Goal: Task Accomplishment & Management: Use online tool/utility

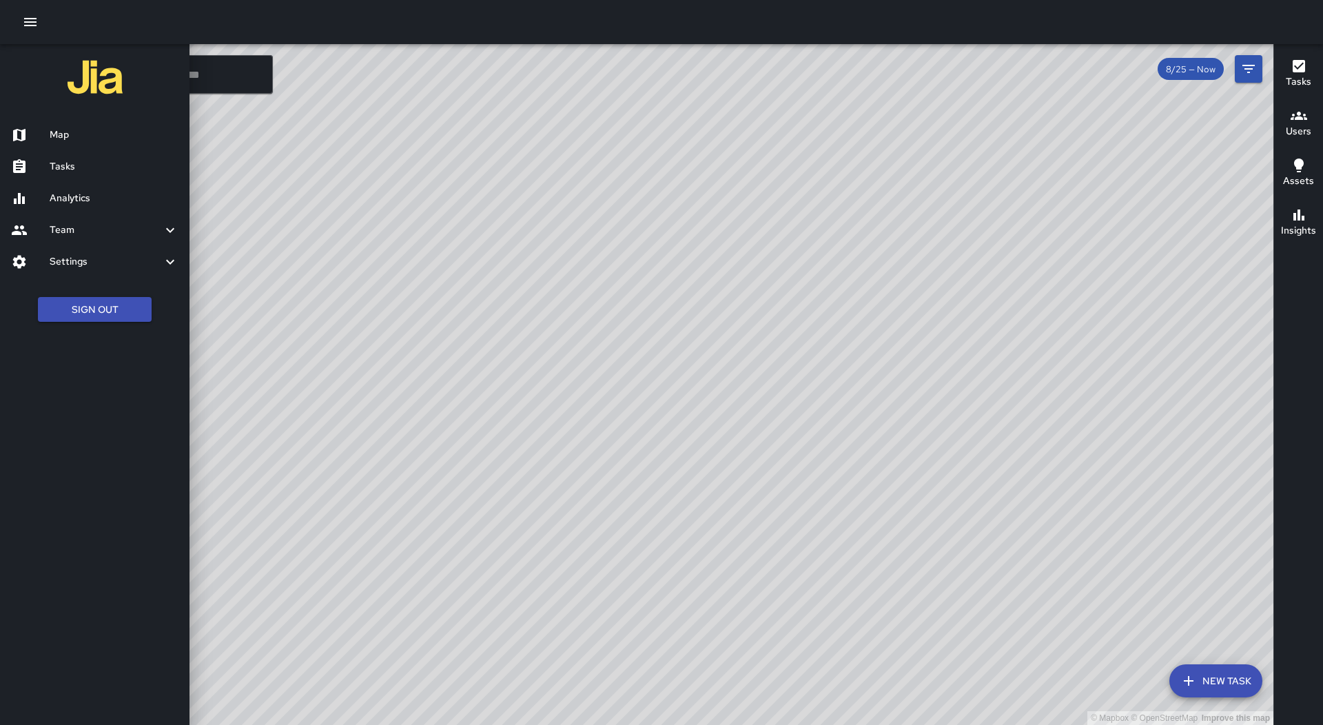
click at [75, 154] on link "Tasks" at bounding box center [95, 167] width 190 height 32
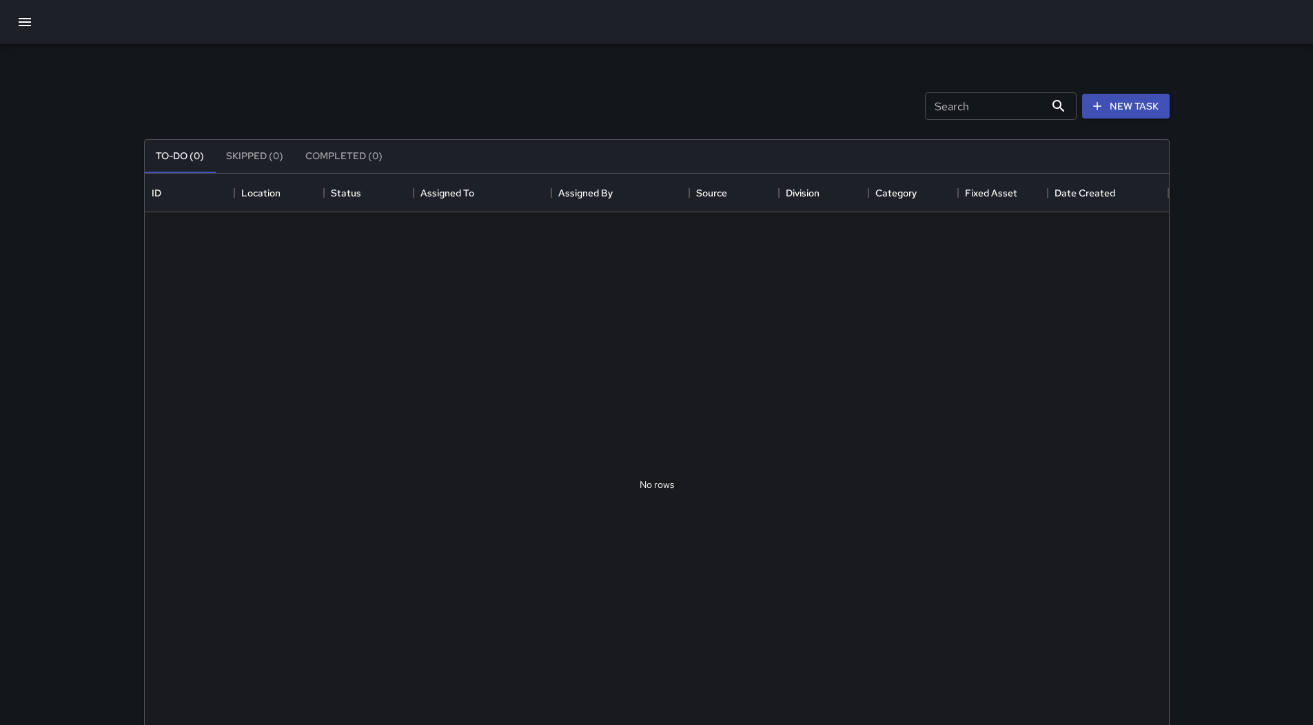
scroll to position [573, 1014]
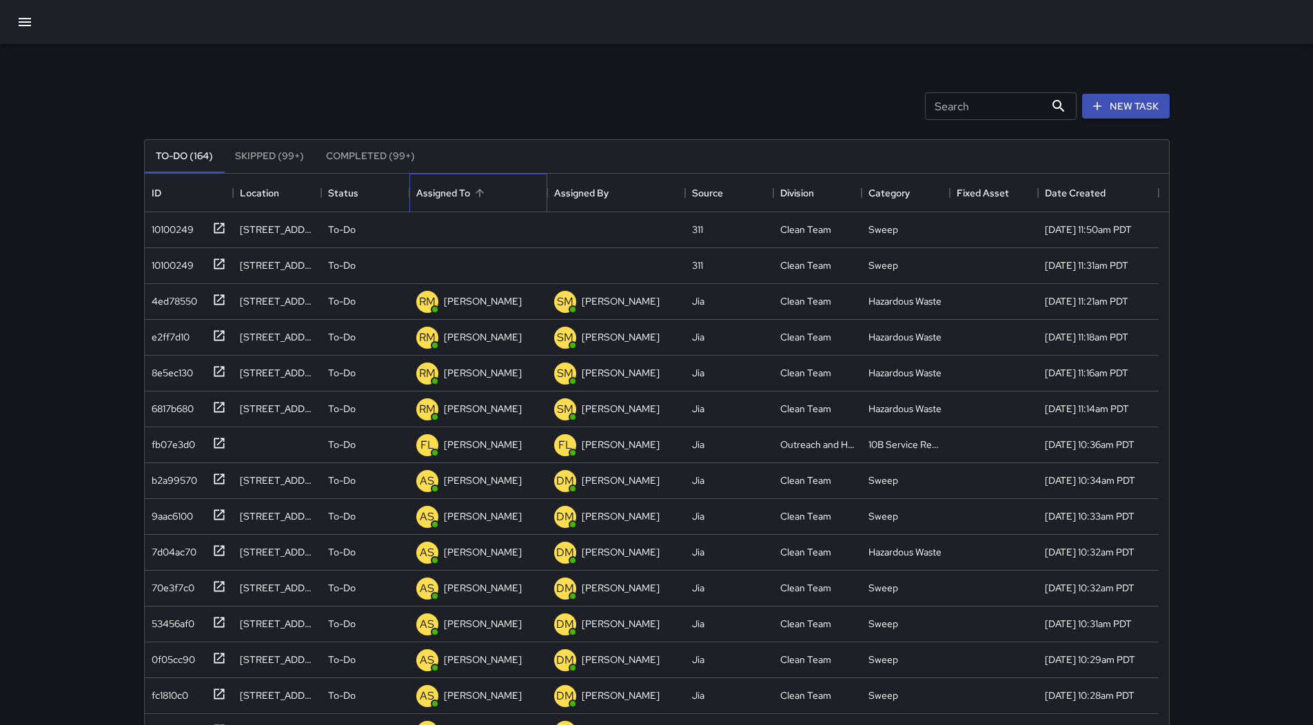
click at [514, 196] on div "Assigned To" at bounding box center [478, 193] width 124 height 39
click at [178, 231] on div "10100249" at bounding box center [170, 226] width 48 height 19
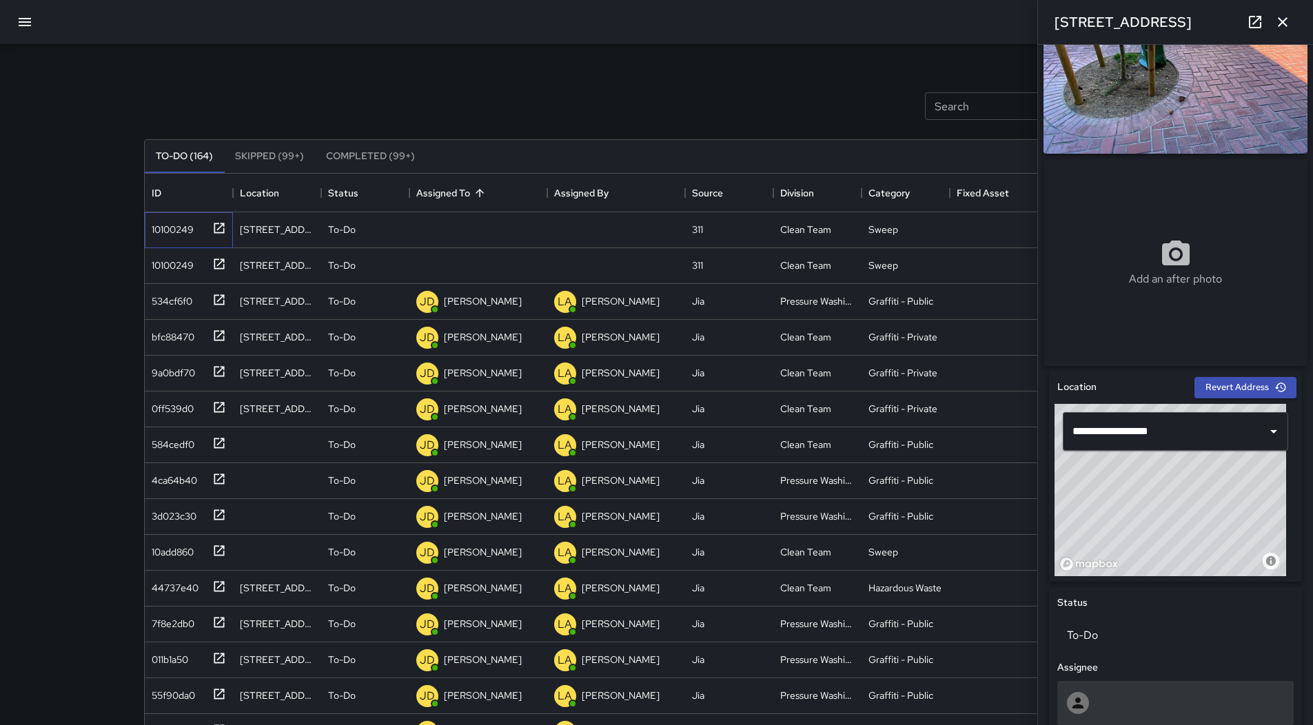
scroll to position [345, 0]
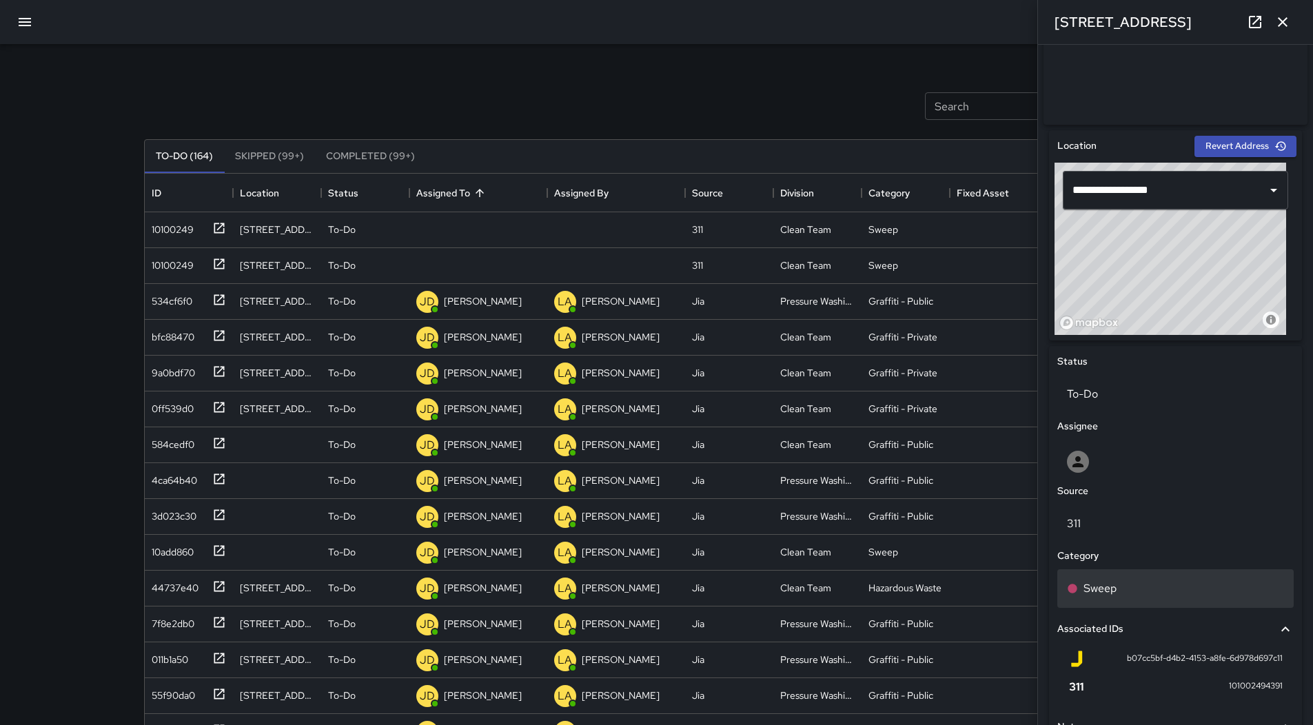
click at [1175, 589] on div "Sweep" at bounding box center [1175, 588] width 217 height 17
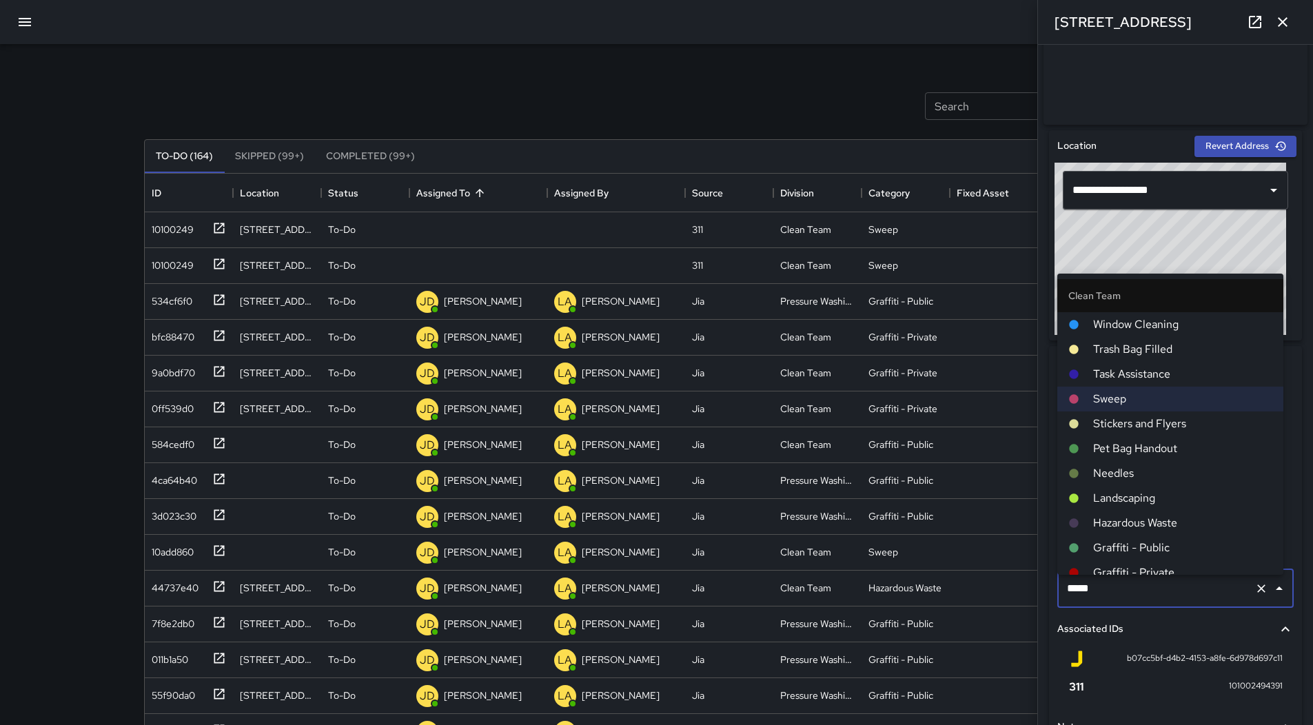
click at [1167, 513] on li "Hazardous Waste" at bounding box center [1170, 523] width 226 height 25
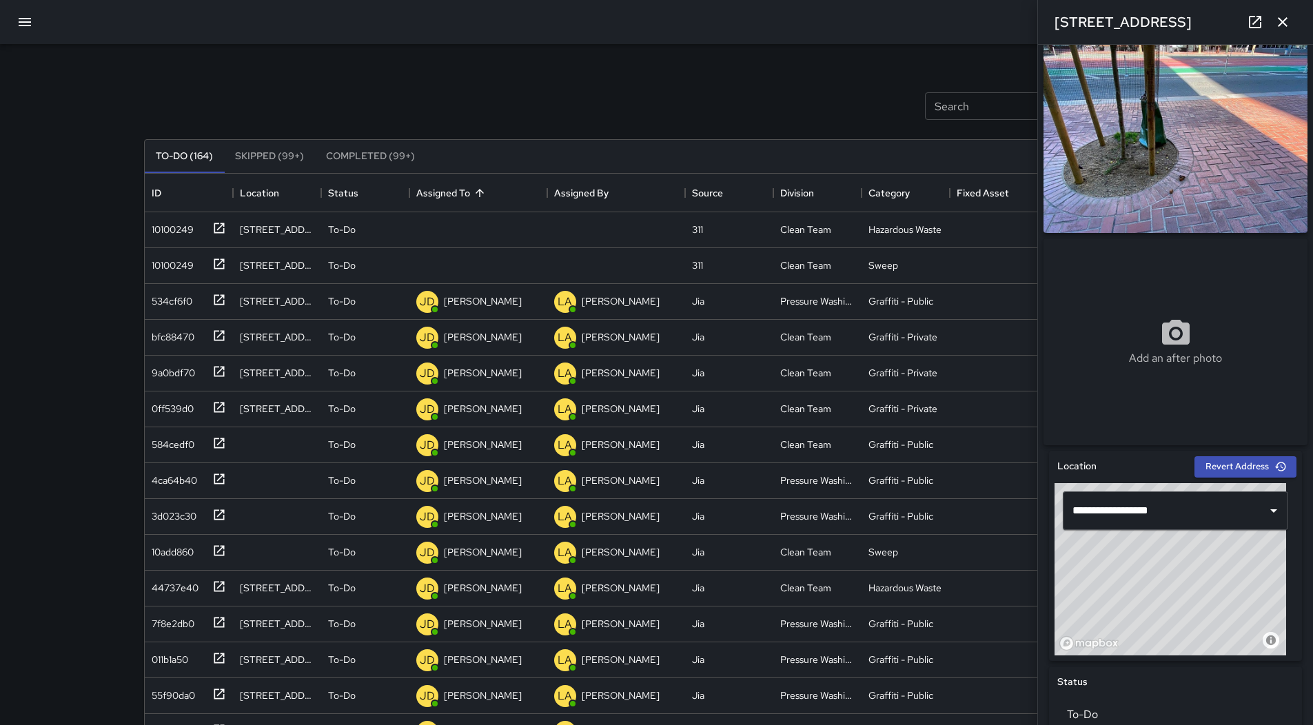
scroll to position [0, 0]
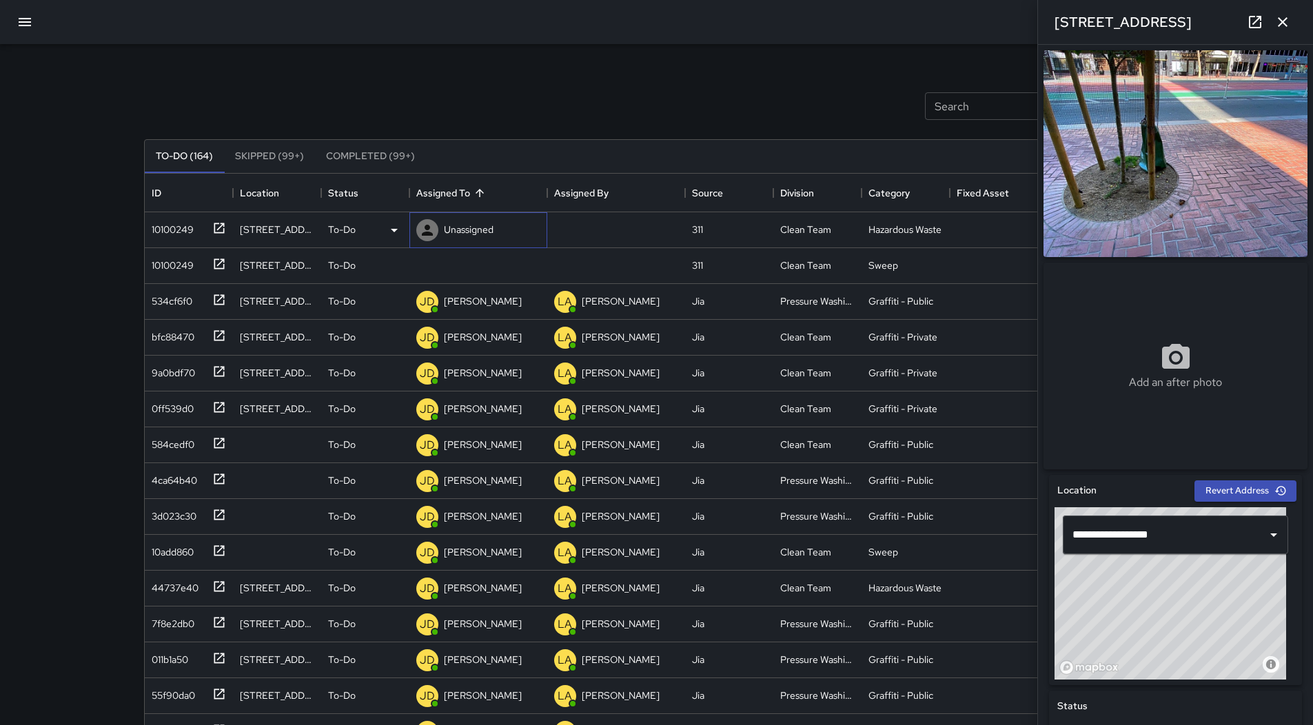
click at [457, 231] on p "Unassigned" at bounding box center [469, 230] width 50 height 14
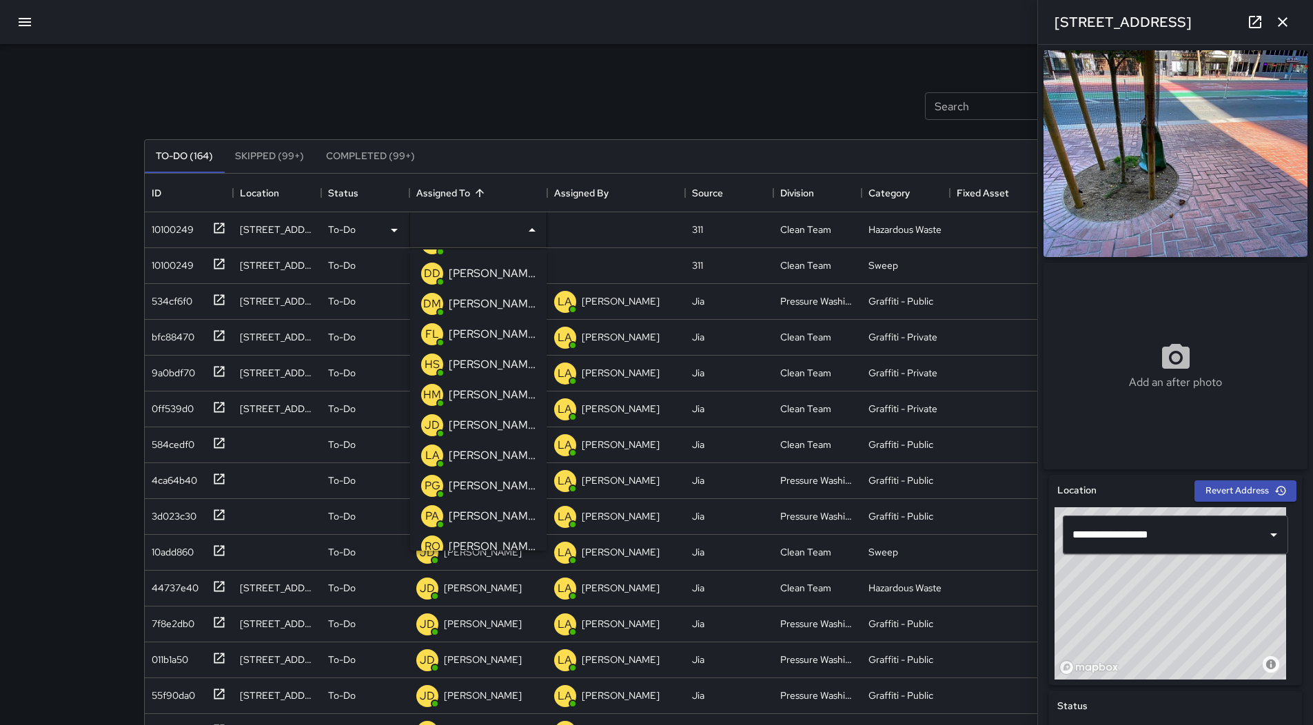
scroll to position [138, 0]
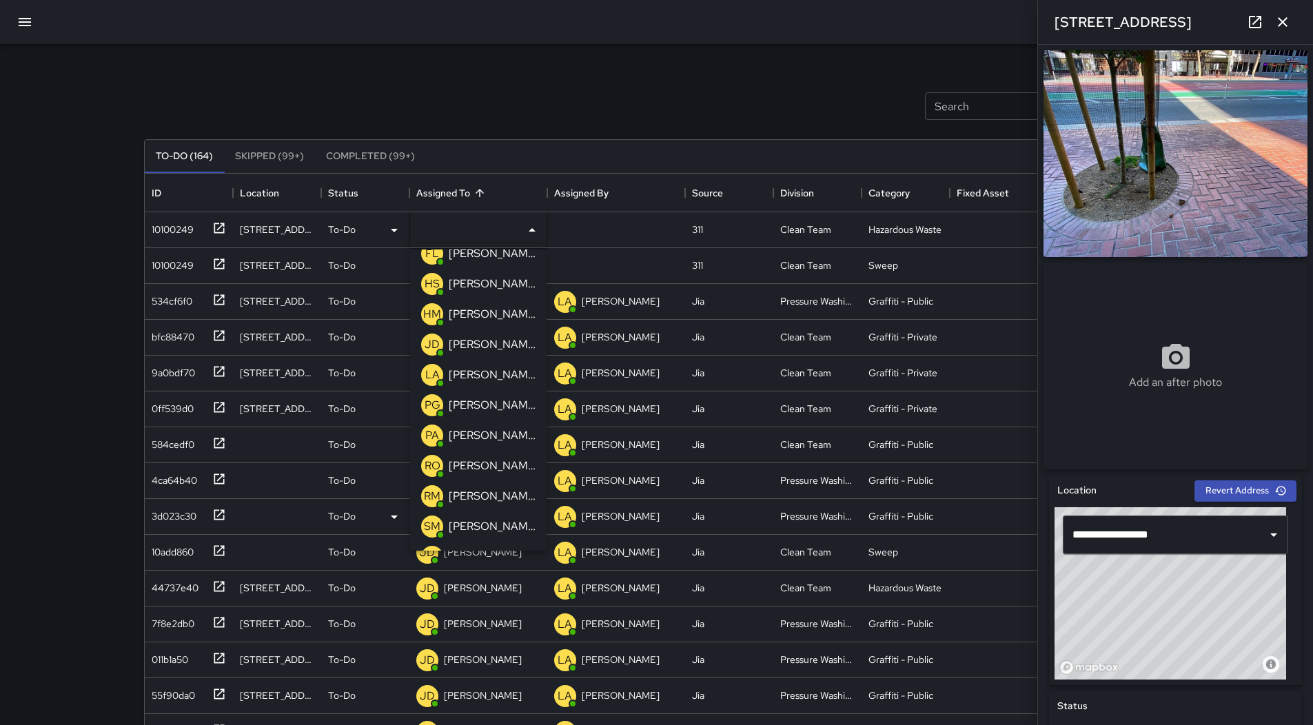
drag, startPoint x: 500, startPoint y: 484, endPoint x: 493, endPoint y: 484, distance: 6.9
click at [500, 484] on div "RM [PERSON_NAME]" at bounding box center [478, 496] width 120 height 28
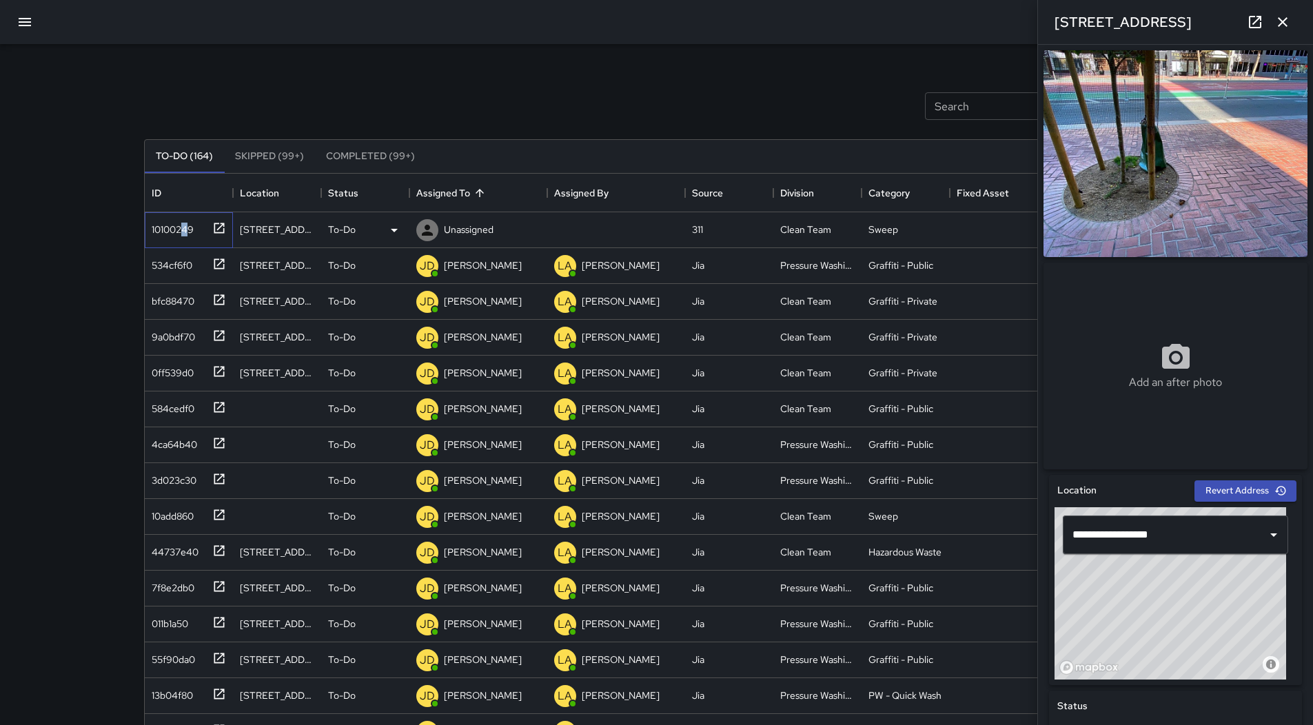
drag, startPoint x: 185, startPoint y: 229, endPoint x: 192, endPoint y: 232, distance: 7.2
click at [186, 229] on div "10100249" at bounding box center [170, 226] width 48 height 19
click at [400, 229] on icon at bounding box center [394, 230] width 17 height 17
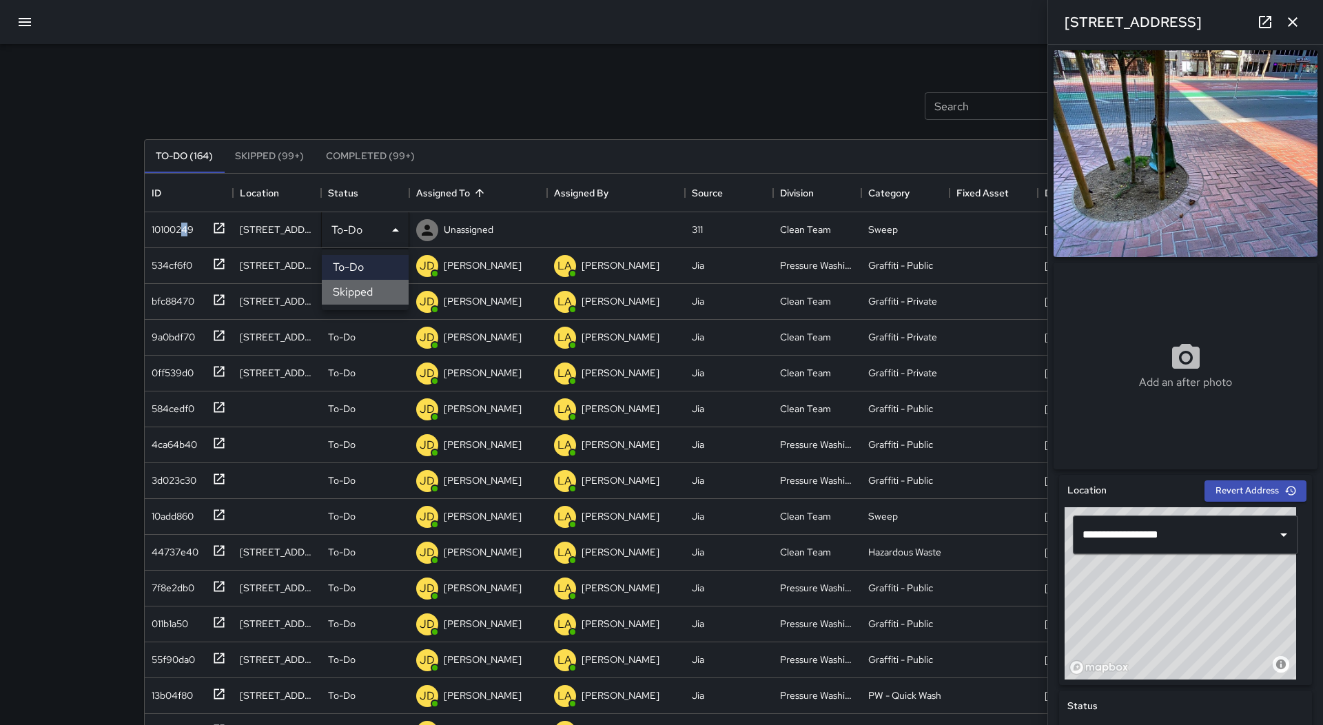
click at [393, 292] on li "Skipped" at bounding box center [365, 292] width 87 height 25
